Goal: Check status: Check status

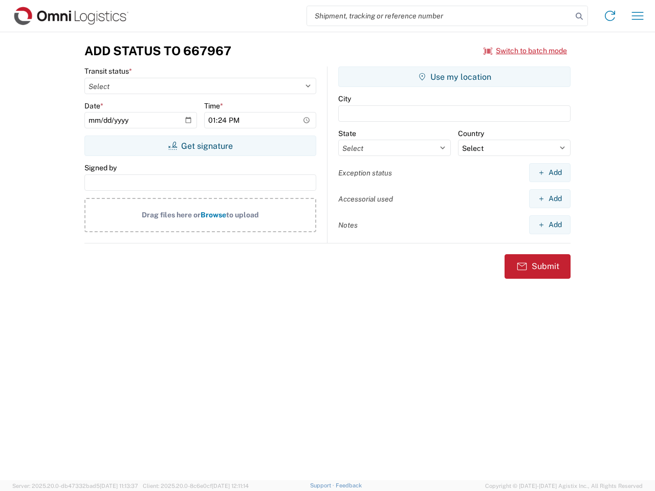
click at [440, 16] on input "search" at bounding box center [439, 15] width 265 height 19
click at [579, 16] on icon at bounding box center [579, 16] width 14 height 14
click at [610, 16] on icon at bounding box center [610, 16] width 16 height 16
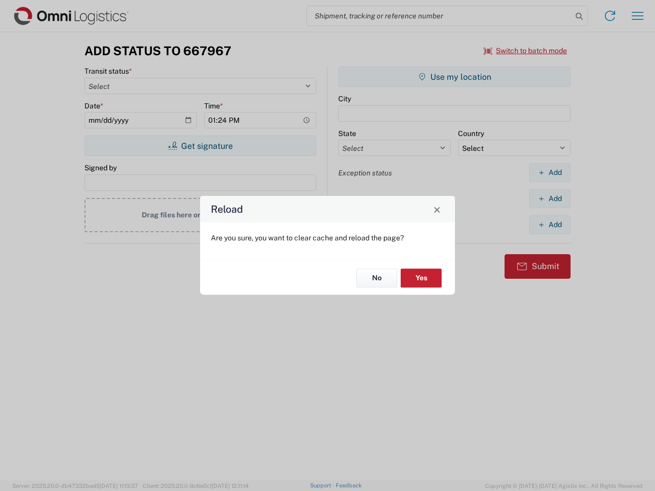
click at [638, 16] on div "Reload Are you sure, you want to clear cache and reload the page? No Yes" at bounding box center [327, 245] width 655 height 491
click at [526, 51] on div "Reload Are you sure, you want to clear cache and reload the page? No Yes" at bounding box center [327, 245] width 655 height 491
click at [200, 146] on div "Reload Are you sure, you want to clear cache and reload the page? No Yes" at bounding box center [327, 245] width 655 height 491
click at [455, 77] on div "Reload Are you sure, you want to clear cache and reload the page? No Yes" at bounding box center [327, 245] width 655 height 491
click at [550, 173] on div "Reload Are you sure, you want to clear cache and reload the page? No Yes" at bounding box center [327, 245] width 655 height 491
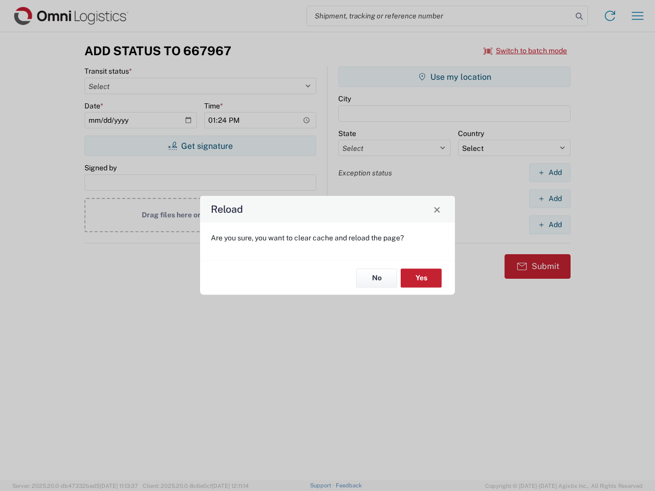
click at [550, 199] on div "Reload Are you sure, you want to clear cache and reload the page? No Yes" at bounding box center [327, 245] width 655 height 491
click at [550, 225] on div "Reload Are you sure, you want to clear cache and reload the page? No Yes" at bounding box center [327, 245] width 655 height 491
